Goal: Navigation & Orientation: Understand site structure

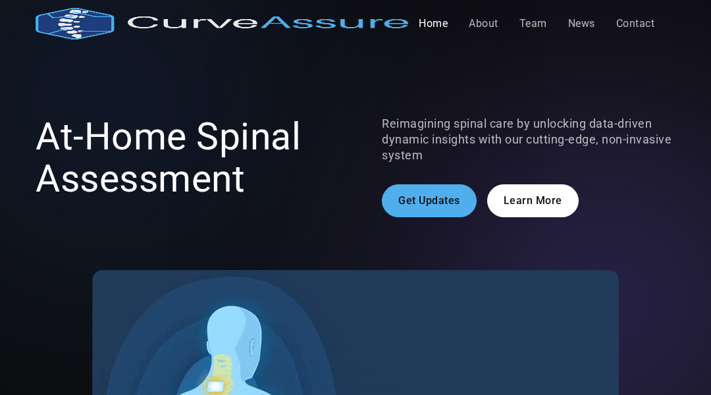
scroll to position [3244, 0]
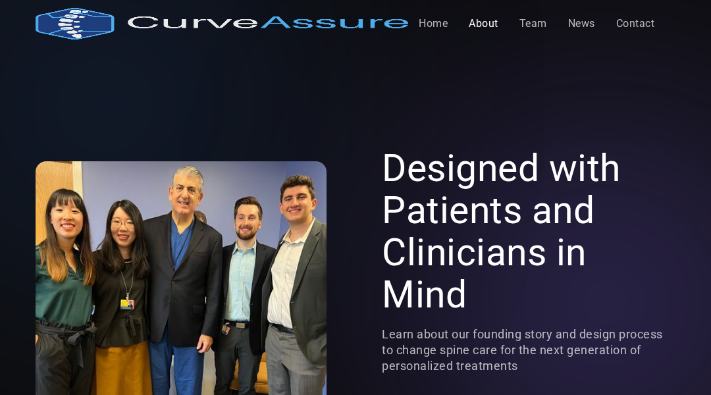
scroll to position [2973, 0]
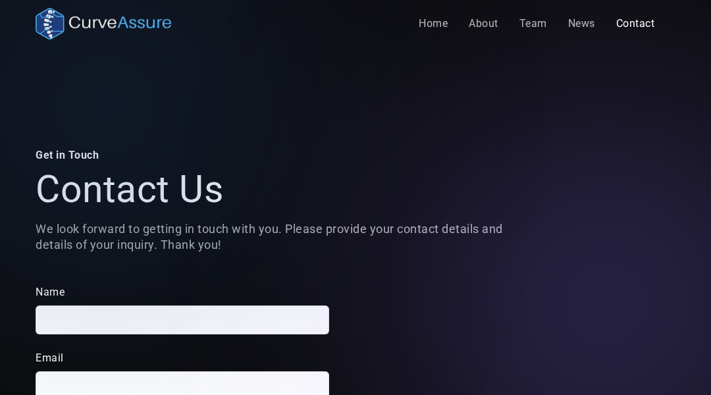
scroll to position [705, 0]
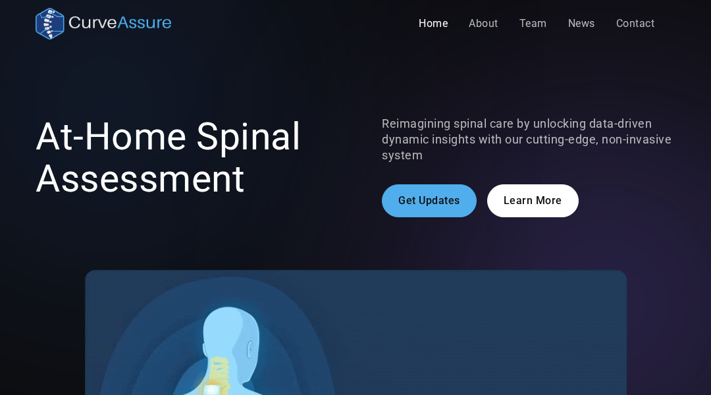
scroll to position [3244, 0]
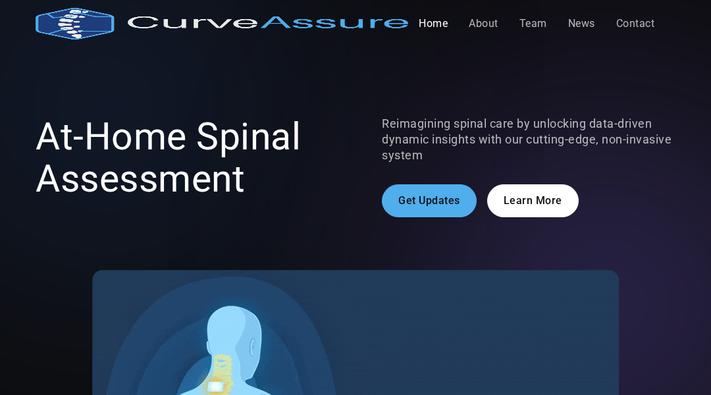
scroll to position [3228, 0]
